Goal: Navigation & Orientation: Understand site structure

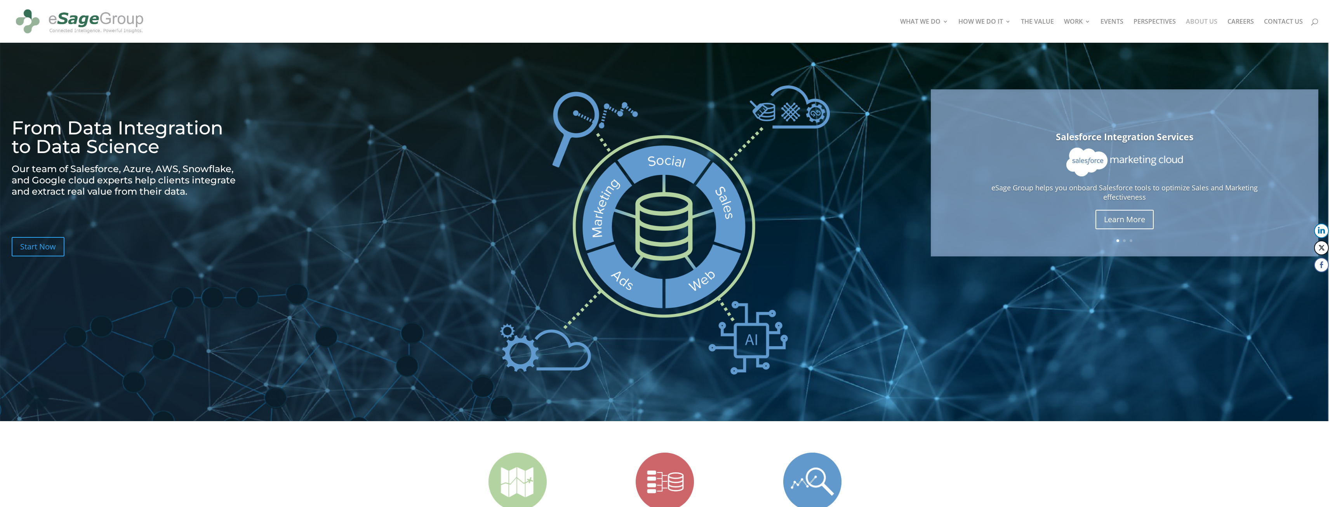
click at [1200, 20] on link "ABOUT US" at bounding box center [1201, 31] width 31 height 24
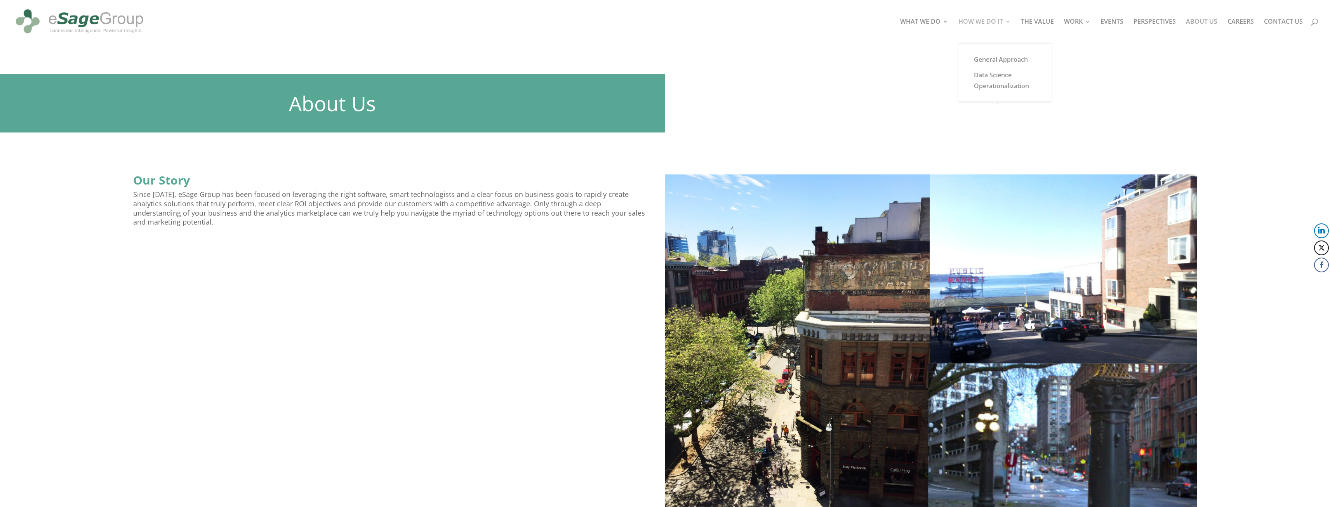
click at [992, 22] on link "HOW WE DO IT" at bounding box center [984, 31] width 52 height 24
click at [931, 19] on link "WHAT WE DO" at bounding box center [924, 31] width 48 height 24
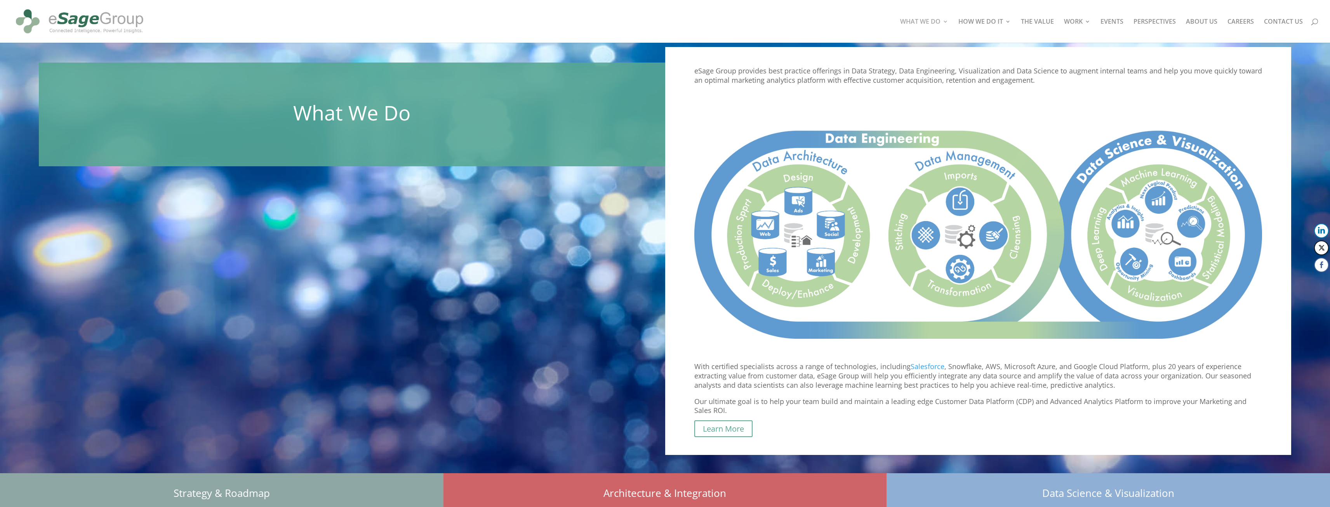
click at [78, 17] on img at bounding box center [79, 21] width 133 height 37
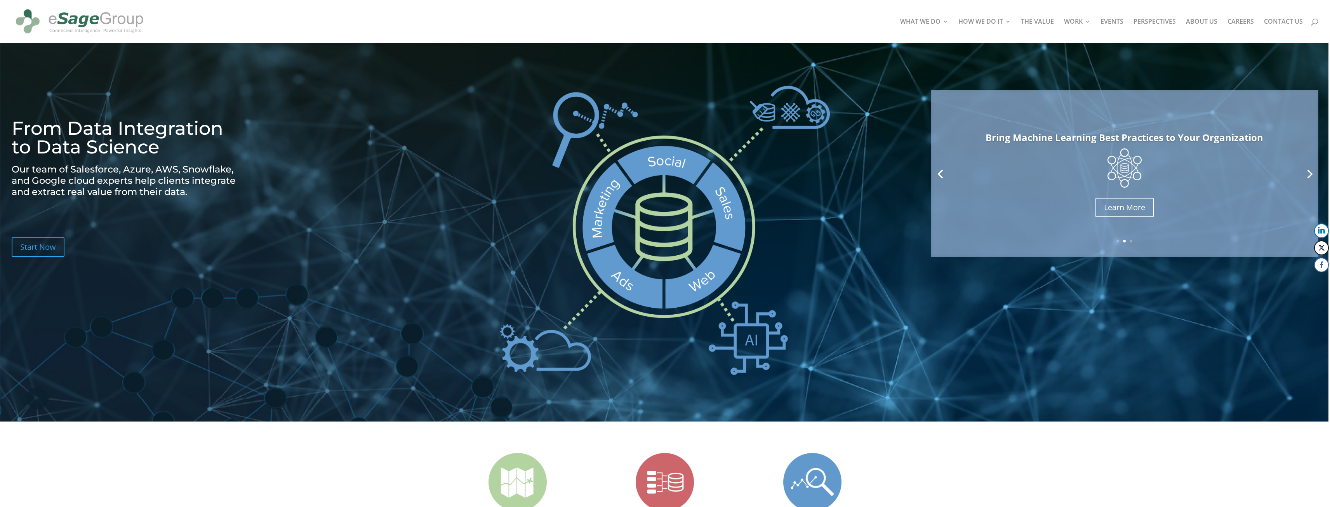
click at [937, 178] on link "Previous" at bounding box center [940, 173] width 19 height 19
click at [942, 174] on link "Previous" at bounding box center [940, 173] width 19 height 19
click at [941, 173] on link "Previous" at bounding box center [940, 173] width 19 height 19
